Goal: Communication & Community: Ask a question

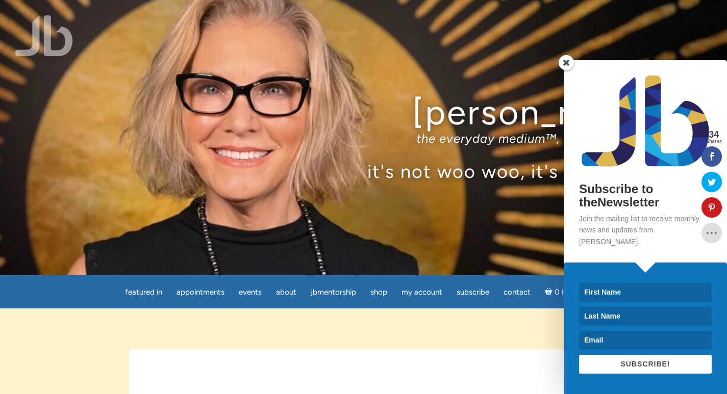
click at [513, 288] on div "Subscribe to theNewsletter Join the mailing list to receive monthly news and up…" at bounding box center [609, 227] width 236 height 334
click at [561, 70] on span at bounding box center [565, 62] width 15 height 15
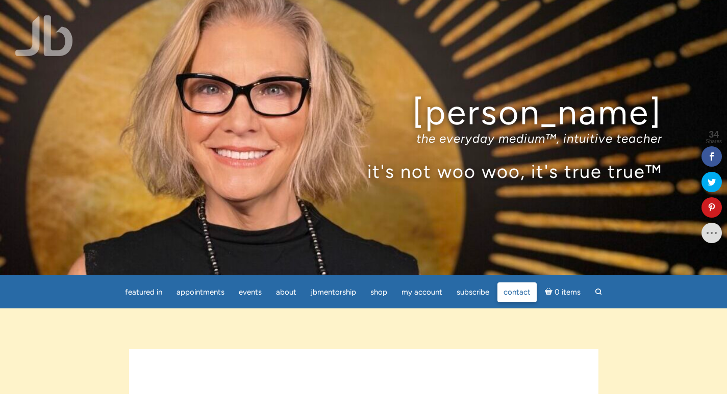
click at [520, 290] on span "Contact" at bounding box center [516, 292] width 27 height 9
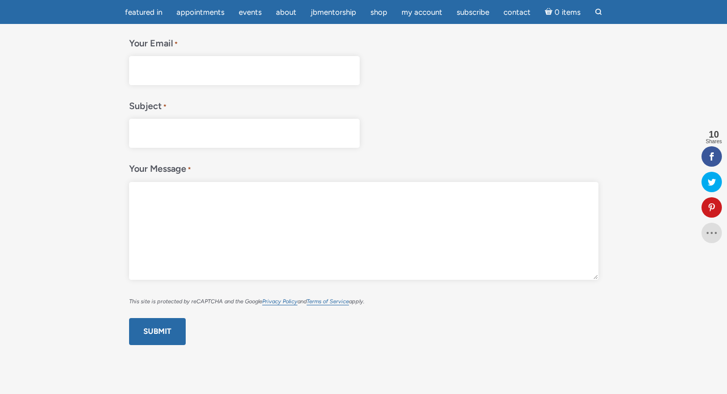
scroll to position [272, 0]
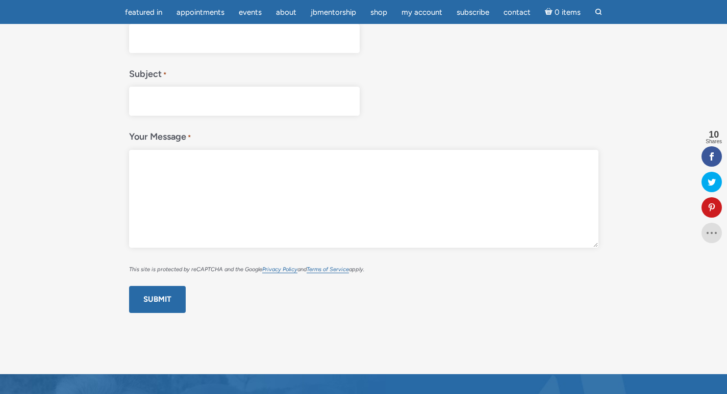
click at [189, 240] on textarea "Your Message *" at bounding box center [363, 199] width 469 height 98
paste textarea "I recently met with clients in the area and thought you might like a cleaning q…"
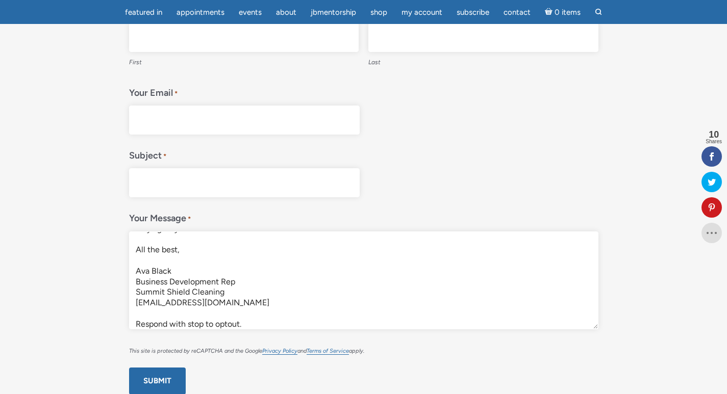
scroll to position [68, 0]
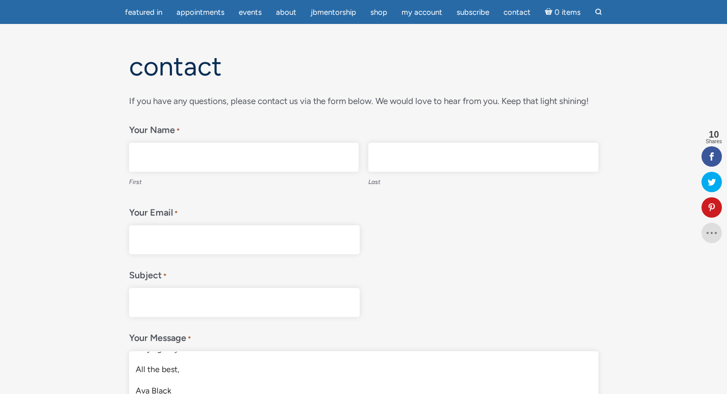
type textarea "I recently met with clients in the area and thought you might like a cleaning q…"
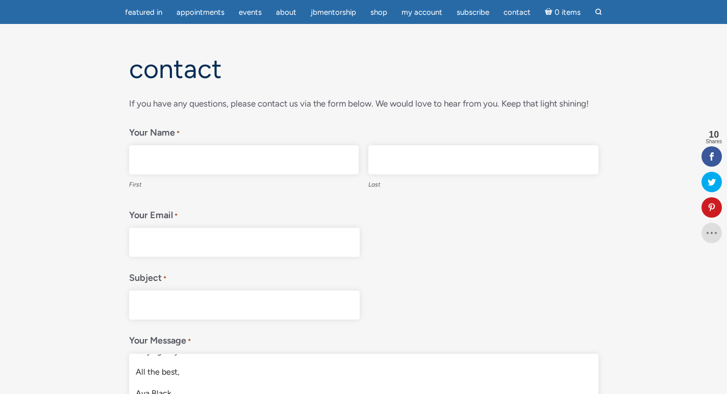
click at [98, 200] on div "Contact " * " indicates required fields If you have any questions, please conta…" at bounding box center [363, 296] width 581 height 483
click at [201, 203] on div "Your Email *" at bounding box center [363, 229] width 469 height 55
drag, startPoint x: 190, startPoint y: 239, endPoint x: 199, endPoint y: 262, distance: 24.4
click at [199, 262] on div "If you have any questions, please contact us via the form below. We would love …" at bounding box center [363, 289] width 469 height 386
type input "[EMAIL_ADDRESS][DOMAIN_NAME]"
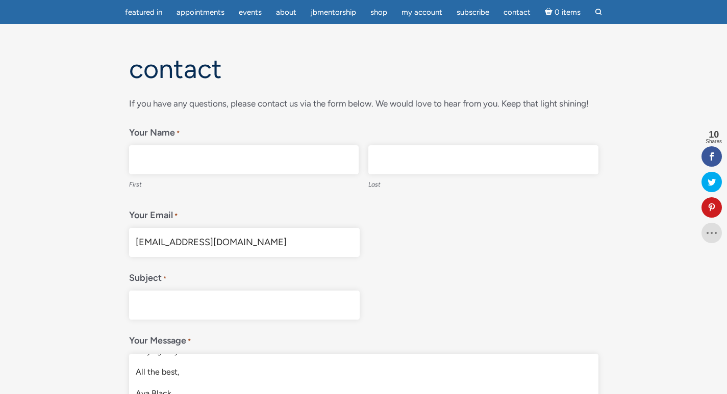
type input "Ava"
type input "Black"
drag, startPoint x: 165, startPoint y: 303, endPoint x: 114, endPoint y: 274, distance: 58.0
click at [157, 295] on input "Subject *" at bounding box center [244, 305] width 231 height 29
paste input "Cleaning quote."
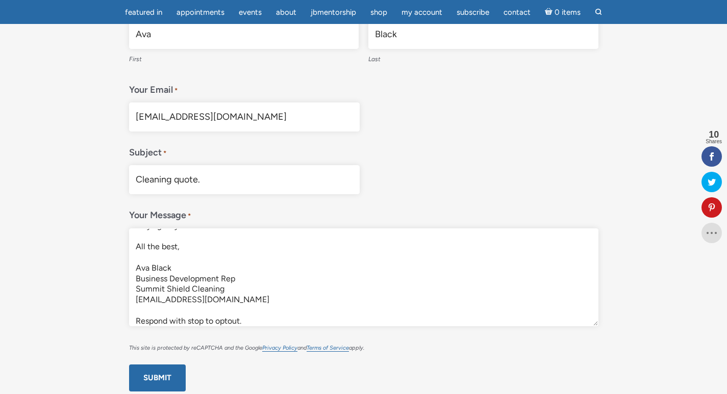
type input "Cleaning quote."
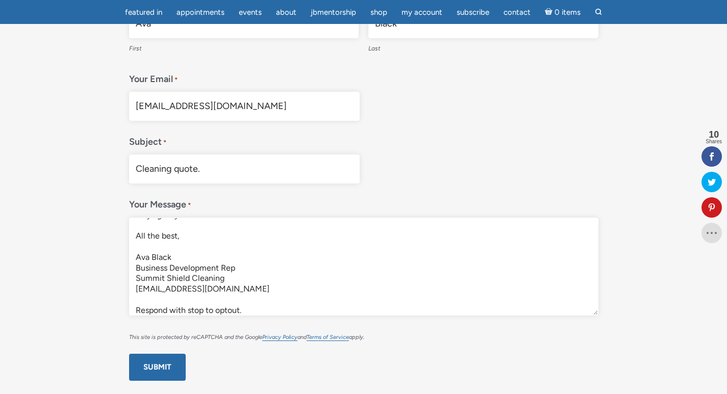
click at [84, 237] on div "Contact " * " indicates required fields If you have any questions, please conta…" at bounding box center [363, 159] width 581 height 483
click at [233, 258] on textarea "I recently met with clients in the area and thought you might like a cleaning q…" at bounding box center [363, 267] width 469 height 98
click at [162, 364] on input "Submit" at bounding box center [157, 367] width 57 height 27
click at [265, 271] on textarea "I recently met with clients in the area and thought you might like a cleaning q…" at bounding box center [363, 267] width 469 height 98
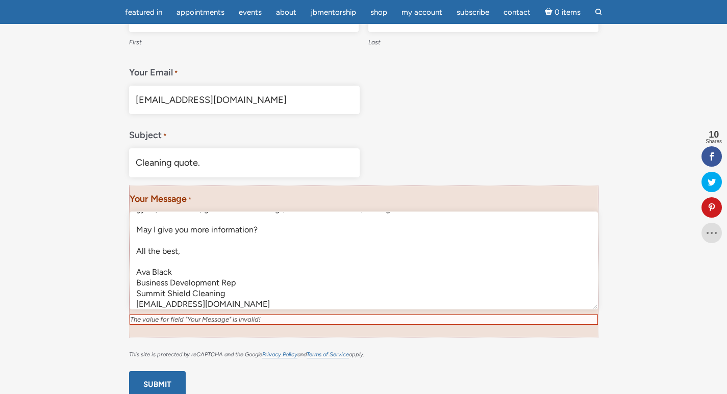
scroll to position [68, 0]
